Goal: Task Accomplishment & Management: Complete application form

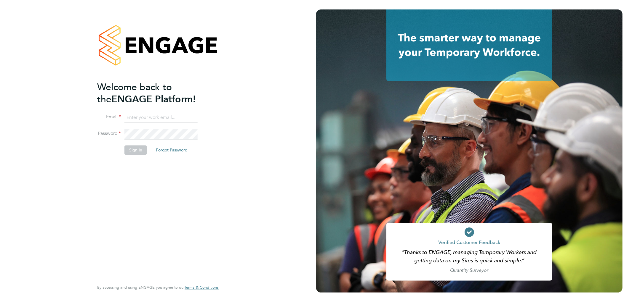
type input "ricky.knight@carmichaeluk.com"
click at [132, 150] on button "Sign In" at bounding box center [135, 150] width 23 height 9
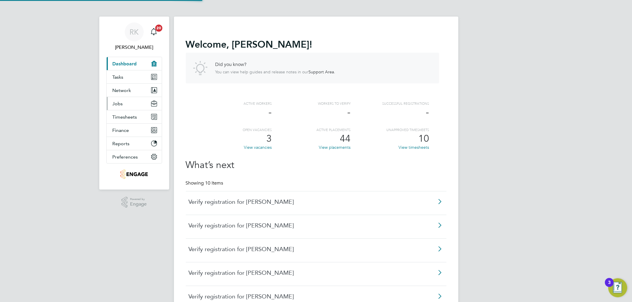
click at [124, 104] on button "Jobs" at bounding box center [134, 103] width 55 height 13
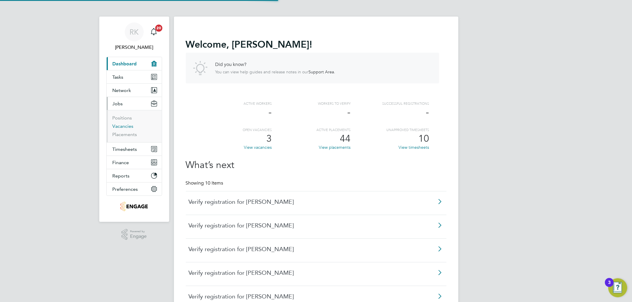
click at [124, 127] on link "Vacancies" at bounding box center [123, 127] width 21 height 6
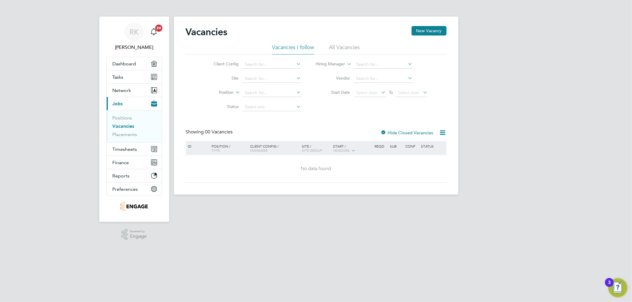
click at [336, 49] on li "All Vacancies" at bounding box center [344, 49] width 31 height 11
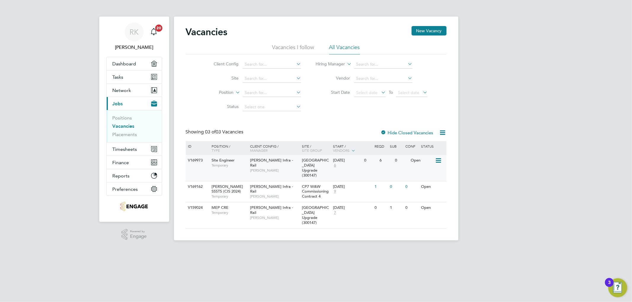
click at [284, 161] on span "[PERSON_NAME] Infra - Rail" at bounding box center [271, 163] width 43 height 10
click at [524, 113] on div "RK Ricky Knight Notifications 20 Applications: Dashboard Tasks Network Team Mem…" at bounding box center [316, 125] width 632 height 250
